Goal: Task Accomplishment & Management: Manage account settings

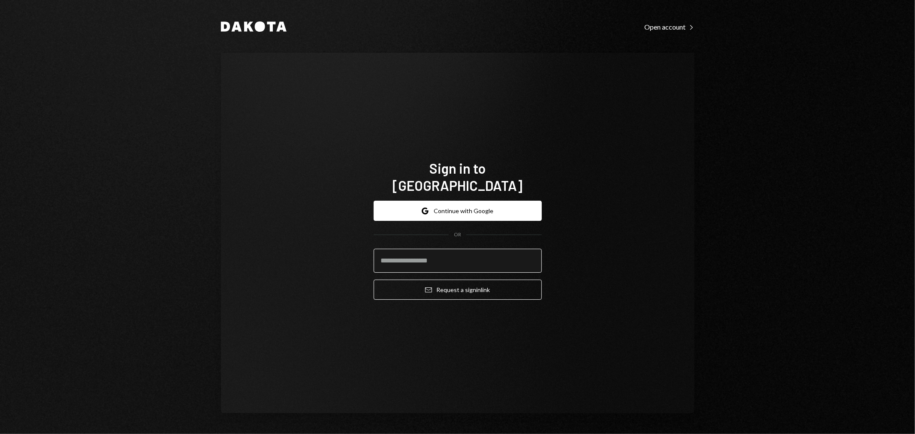
click at [399, 251] on input "email" at bounding box center [457, 261] width 168 height 24
click at [0, 433] on com-1password-button at bounding box center [0, 434] width 0 height 0
type input "**********"
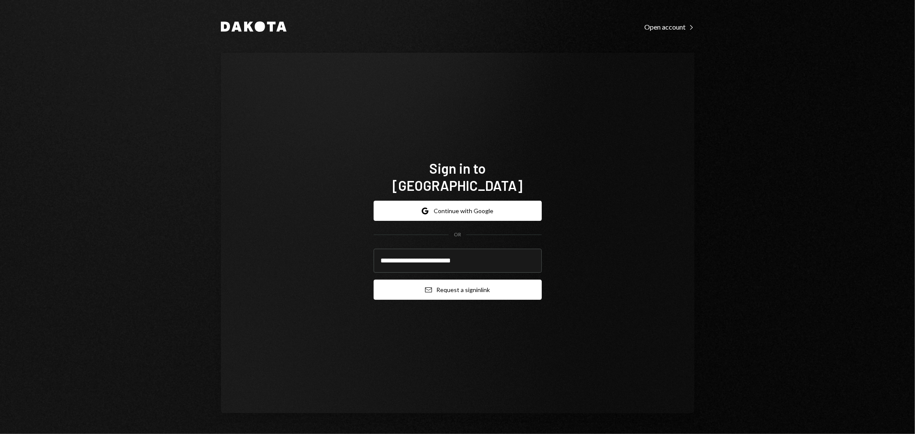
click at [431, 286] on button "Email Request a sign in link" at bounding box center [457, 290] width 168 height 20
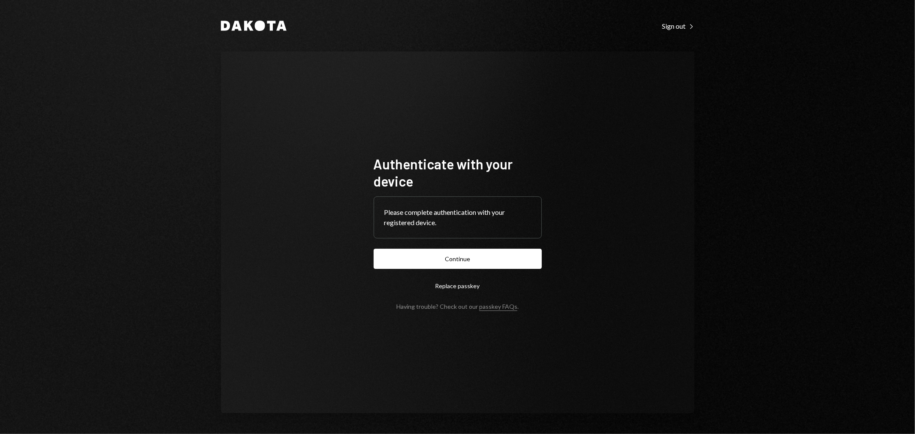
drag, startPoint x: 443, startPoint y: 260, endPoint x: 446, endPoint y: 264, distance: 4.9
click at [441, 260] on button "Continue" at bounding box center [457, 259] width 168 height 20
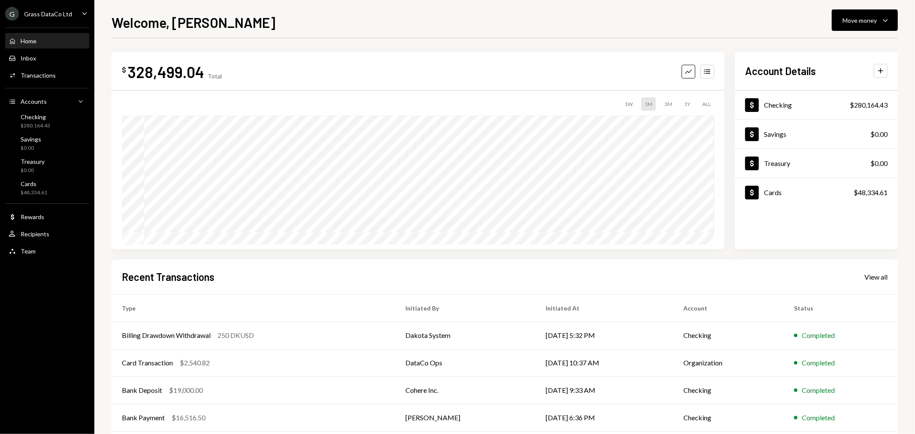
click at [59, 20] on div "G Grass DataCo Ltd" at bounding box center [38, 14] width 67 height 14
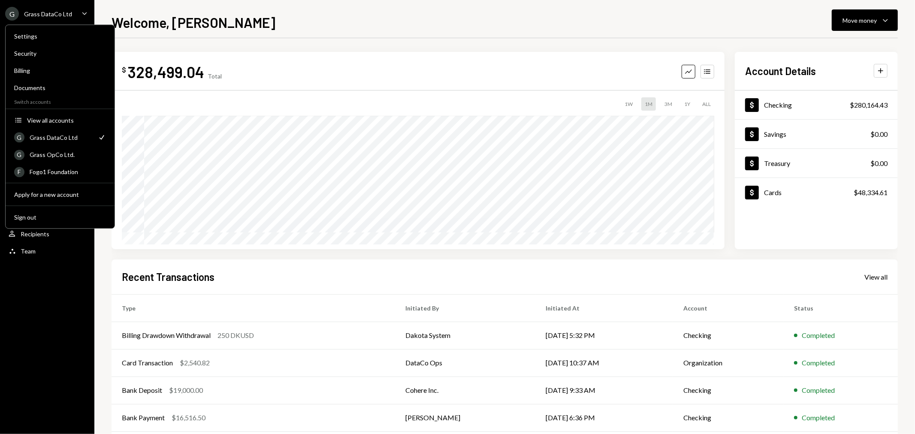
click at [233, 48] on div "$ 328,499.04 Total Graph Accounts 1W 1M 3M 1Y ALL $1,294,944.70 Aug 22, 2025 Ac…" at bounding box center [504, 257] width 786 height 438
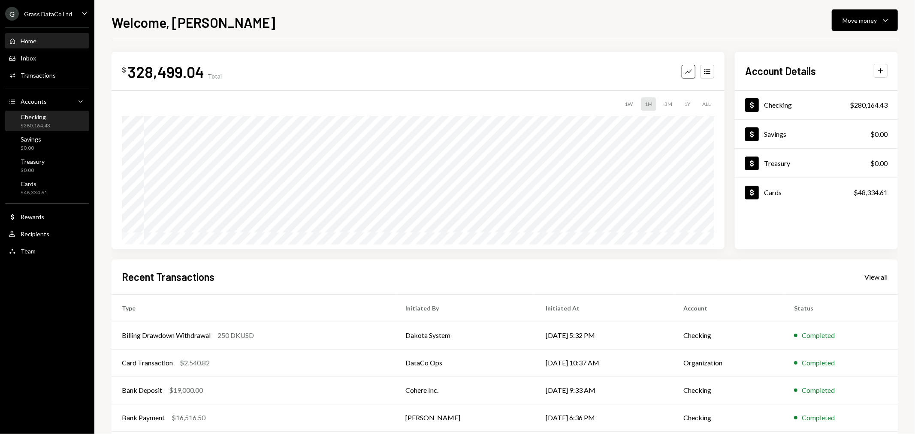
click at [41, 114] on div "Checking" at bounding box center [36, 116] width 30 height 7
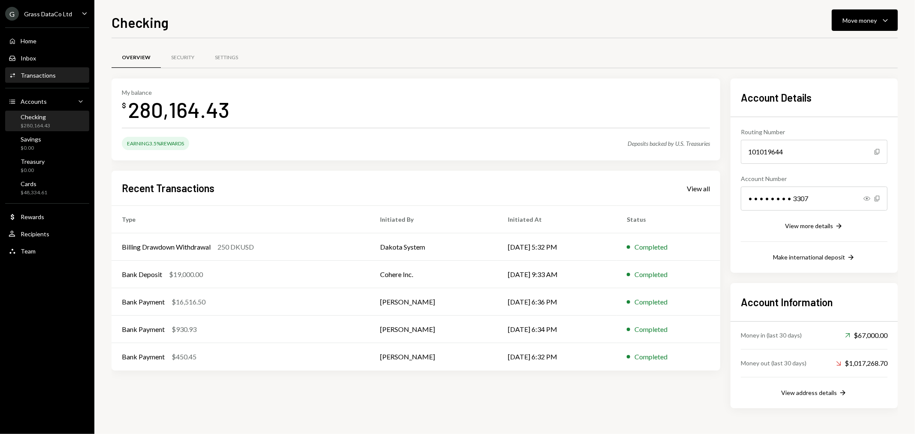
click at [52, 73] on div "Transactions" at bounding box center [38, 75] width 35 height 7
